Goal: Task Accomplishment & Management: Manage account settings

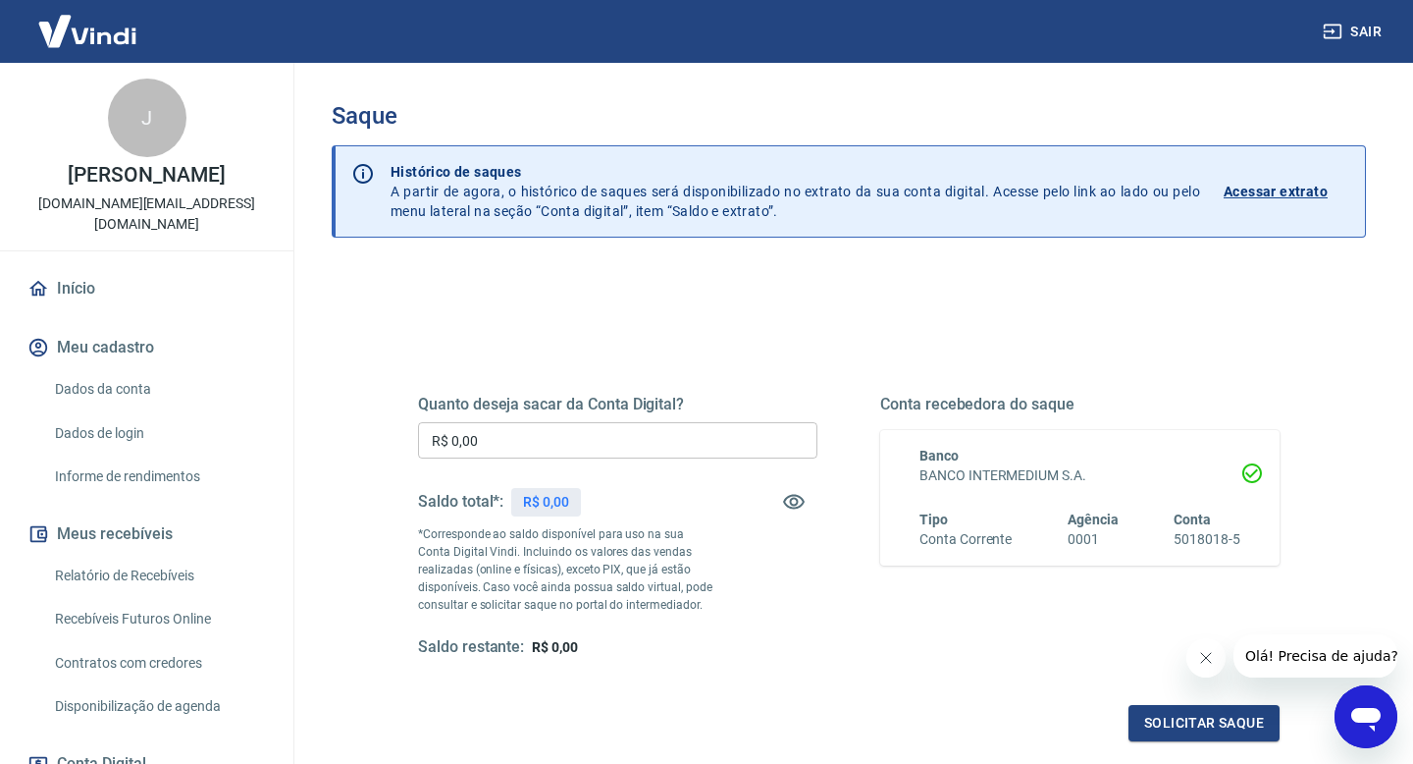
click at [1212, 668] on button "Fechar mensagem da empresa" at bounding box center [1206, 657] width 39 height 39
